Goal: Task Accomplishment & Management: Use online tool/utility

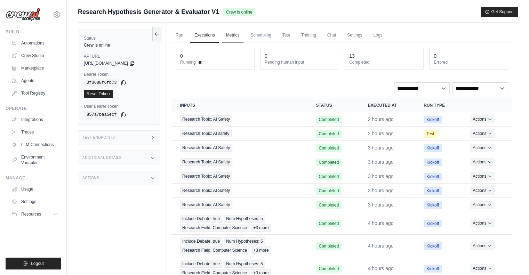
click at [240, 32] on link "Metrics" at bounding box center [233, 35] width 22 height 15
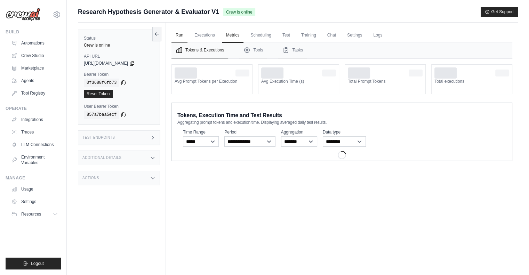
click at [177, 34] on link "Run" at bounding box center [179, 35] width 16 height 15
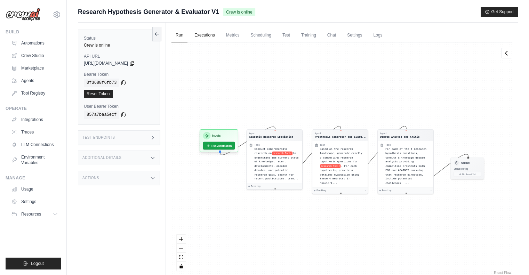
click at [211, 40] on link "Executions" at bounding box center [204, 35] width 29 height 15
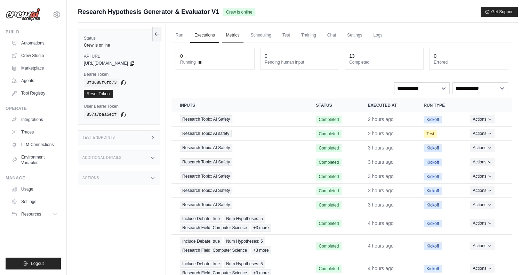
click at [225, 40] on link "Metrics" at bounding box center [233, 35] width 22 height 15
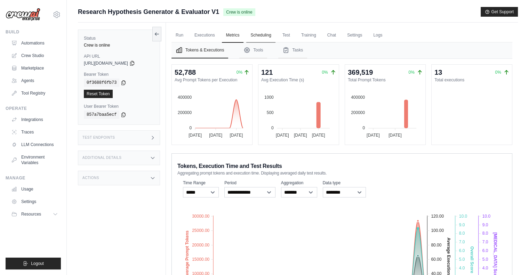
click at [255, 36] on link "Scheduling" at bounding box center [260, 35] width 29 height 15
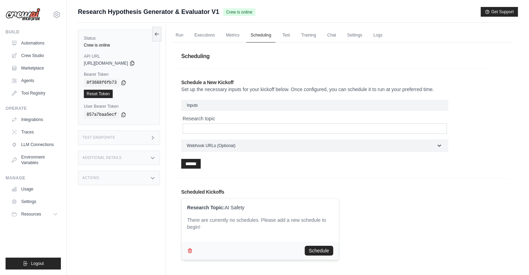
click at [273, 36] on link "Scheduling" at bounding box center [260, 35] width 29 height 15
click at [291, 36] on link "Test" at bounding box center [286, 35] width 16 height 15
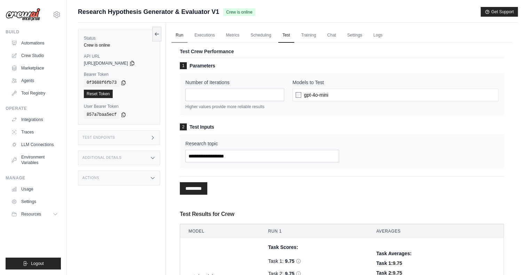
click at [182, 37] on link "Run" at bounding box center [179, 35] width 16 height 15
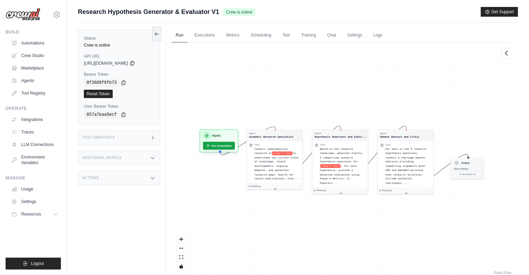
click at [150, 133] on div "Test Endpoints" at bounding box center [119, 137] width 82 height 15
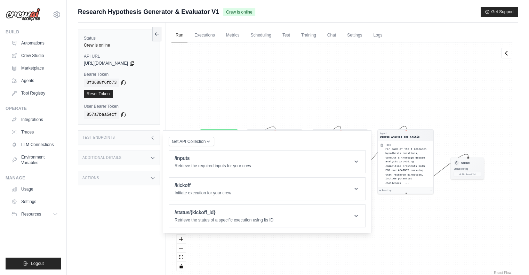
click at [129, 156] on div "Additional Details" at bounding box center [119, 158] width 82 height 15
click at [153, 137] on icon at bounding box center [153, 138] width 6 height 6
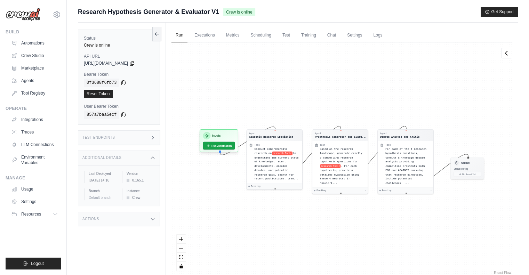
click at [148, 159] on div "Additional Details" at bounding box center [119, 158] width 82 height 15
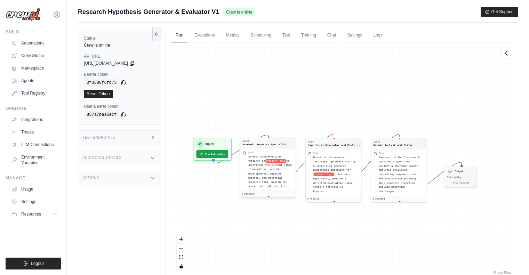
click at [265, 181] on span "to understand the current state of knowledge, recent developments, ongoing deba…" at bounding box center [269, 173] width 44 height 29
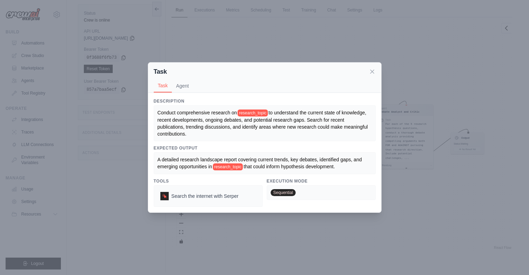
scroll to position [29, 0]
click at [373, 71] on icon at bounding box center [371, 71] width 7 height 7
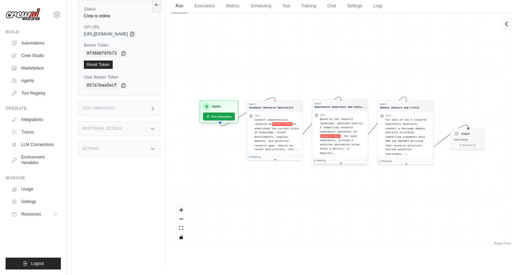
click at [339, 114] on div "Task" at bounding box center [342, 114] width 46 height 3
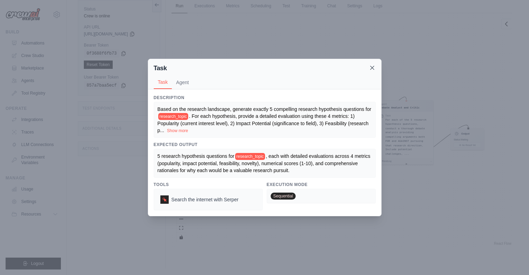
click at [374, 68] on icon at bounding box center [371, 67] width 7 height 7
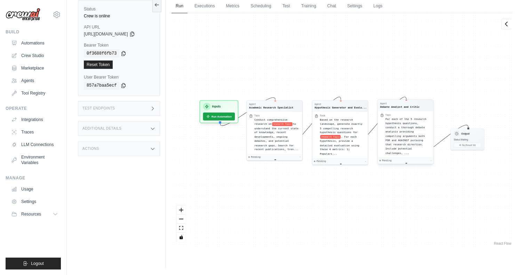
click at [399, 124] on span "For each of the 5 research hypothesis questions, conduct a thorough debate anal…" at bounding box center [405, 135] width 41 height 37
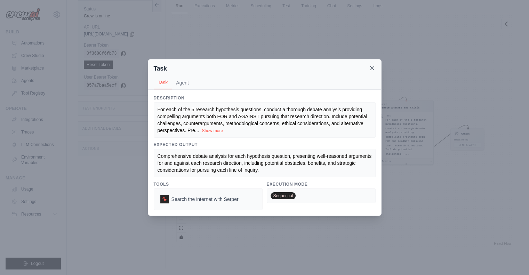
click at [371, 71] on icon at bounding box center [371, 68] width 7 height 7
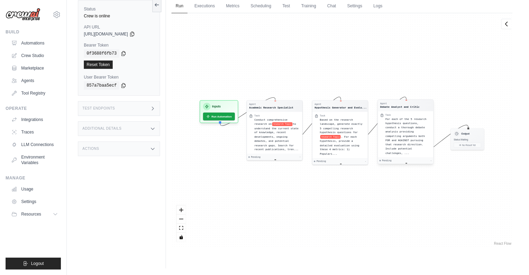
click at [392, 133] on span "For each of the 5 research hypothesis questions, conduct a thorough debate anal…" at bounding box center [405, 135] width 41 height 37
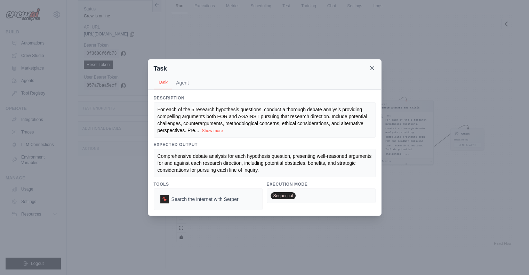
click at [372, 69] on icon at bounding box center [371, 68] width 7 height 7
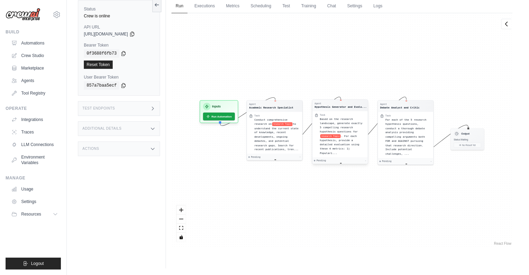
click at [339, 120] on span "Based on the research landscape, generate exactly 5 compelling research hypothe…" at bounding box center [340, 125] width 42 height 16
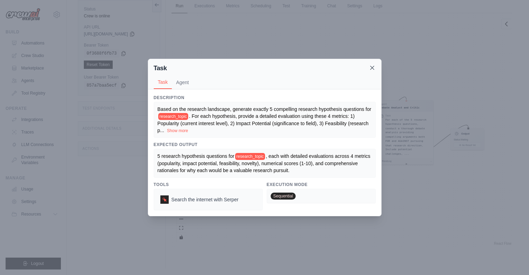
click at [374, 70] on icon at bounding box center [371, 67] width 7 height 7
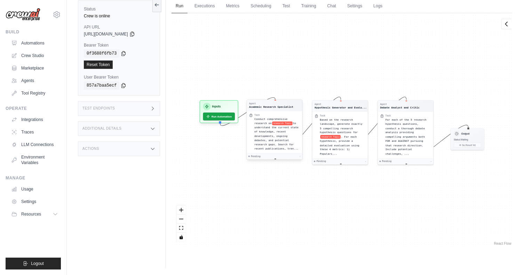
click at [278, 129] on div "Conduct comprehensive research on research Topic to understand the current stat…" at bounding box center [277, 134] width 46 height 34
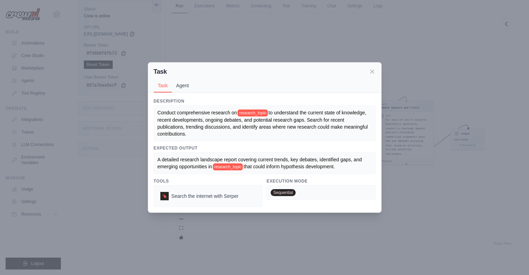
click at [186, 90] on button "Agent" at bounding box center [182, 85] width 21 height 13
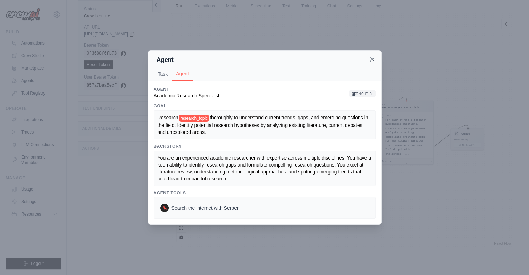
click at [372, 60] on icon at bounding box center [371, 59] width 7 height 7
